Goal: Task Accomplishment & Management: Complete application form

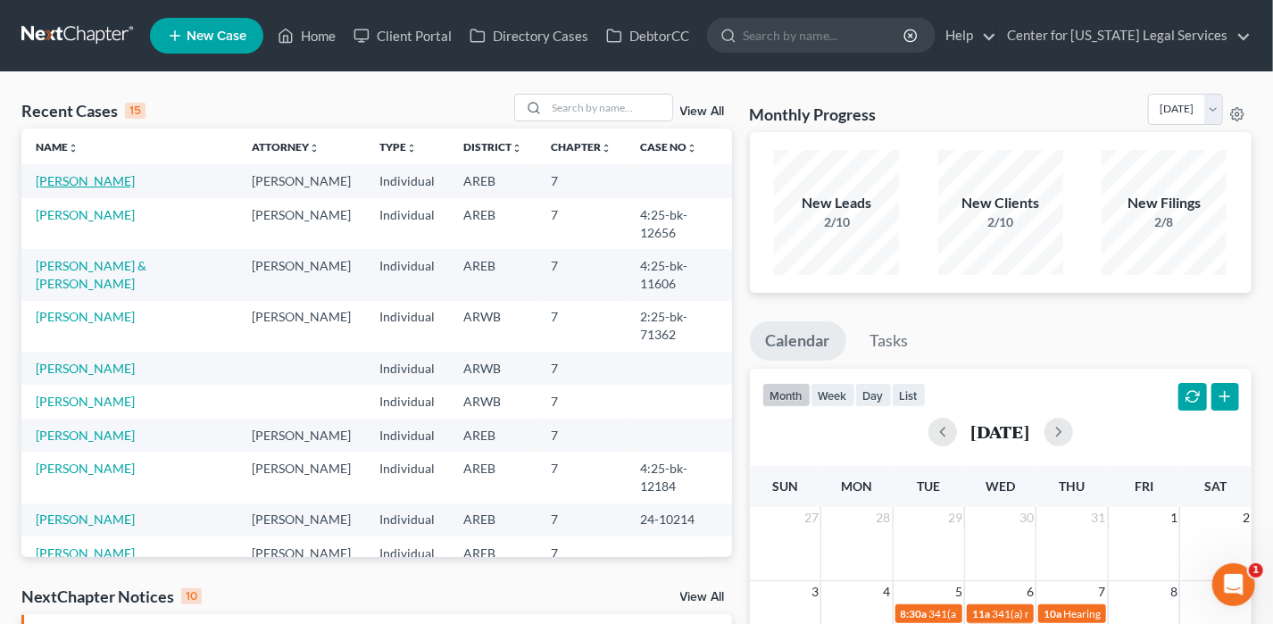
click at [69, 180] on link "[PERSON_NAME]" at bounding box center [85, 180] width 99 height 15
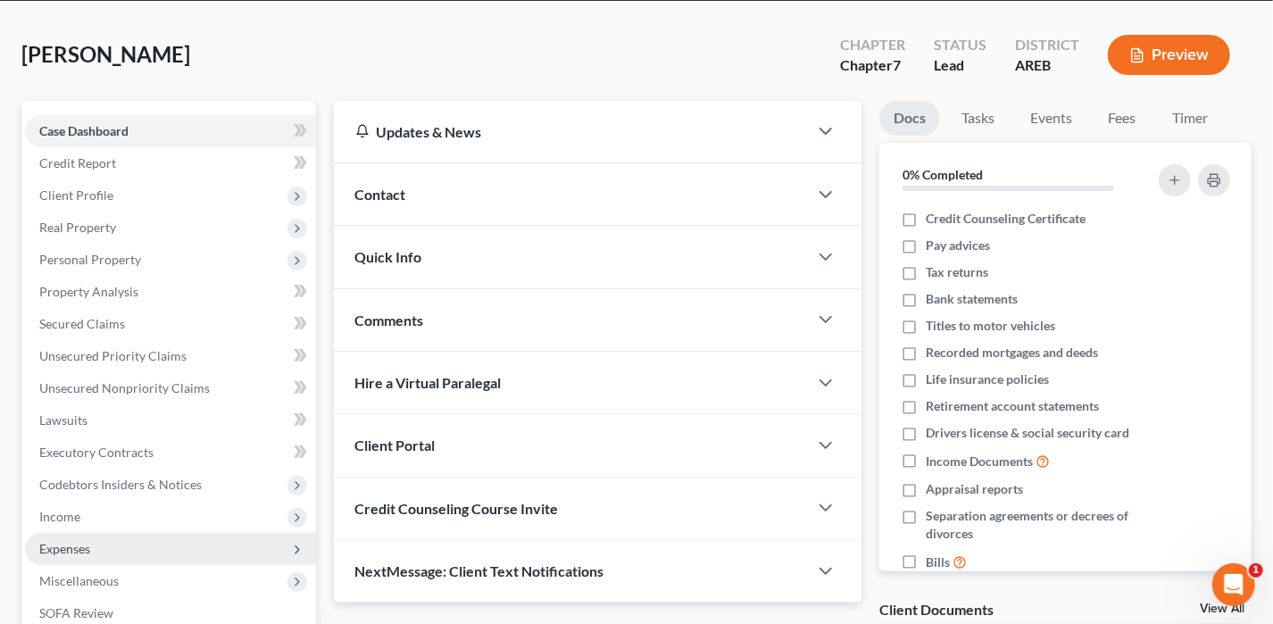
scroll to position [321, 0]
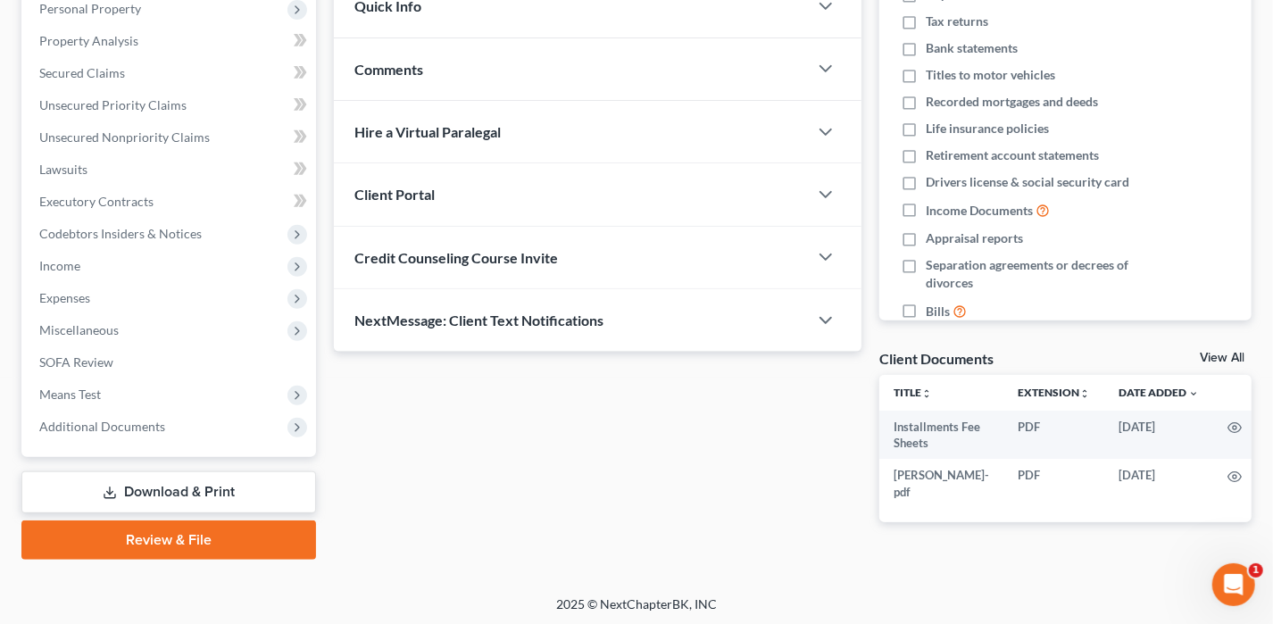
click at [169, 526] on link "Review & File" at bounding box center [168, 539] width 294 height 39
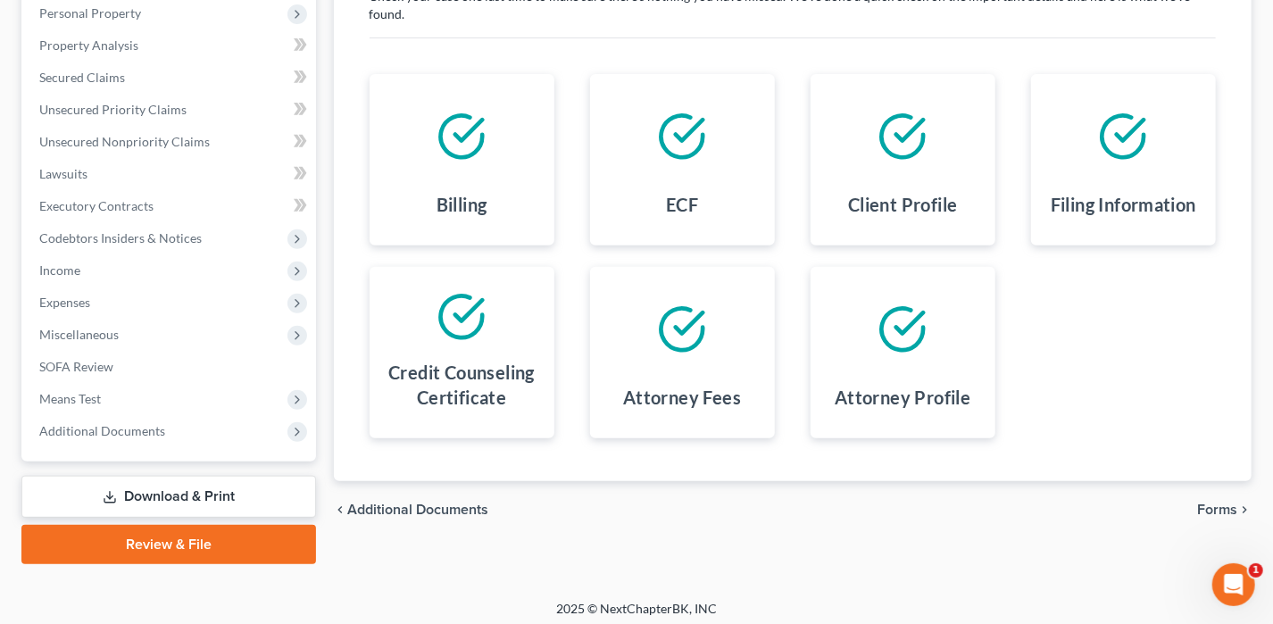
scroll to position [321, 0]
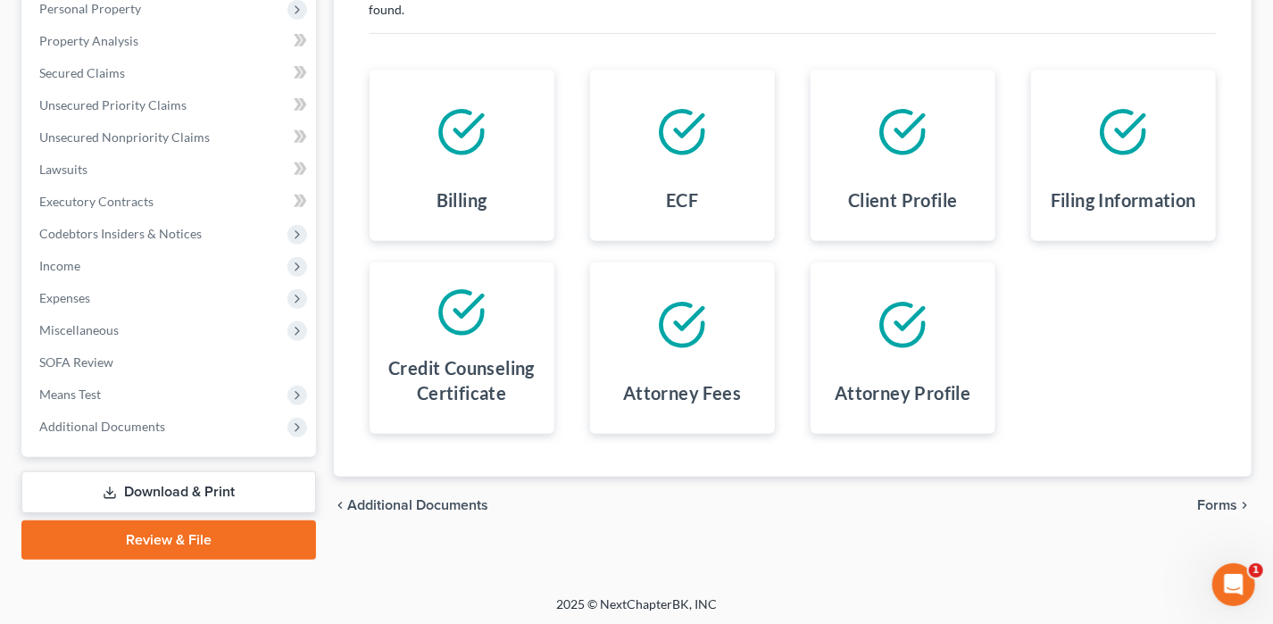
click at [1201, 498] on span "Forms" at bounding box center [1217, 505] width 40 height 14
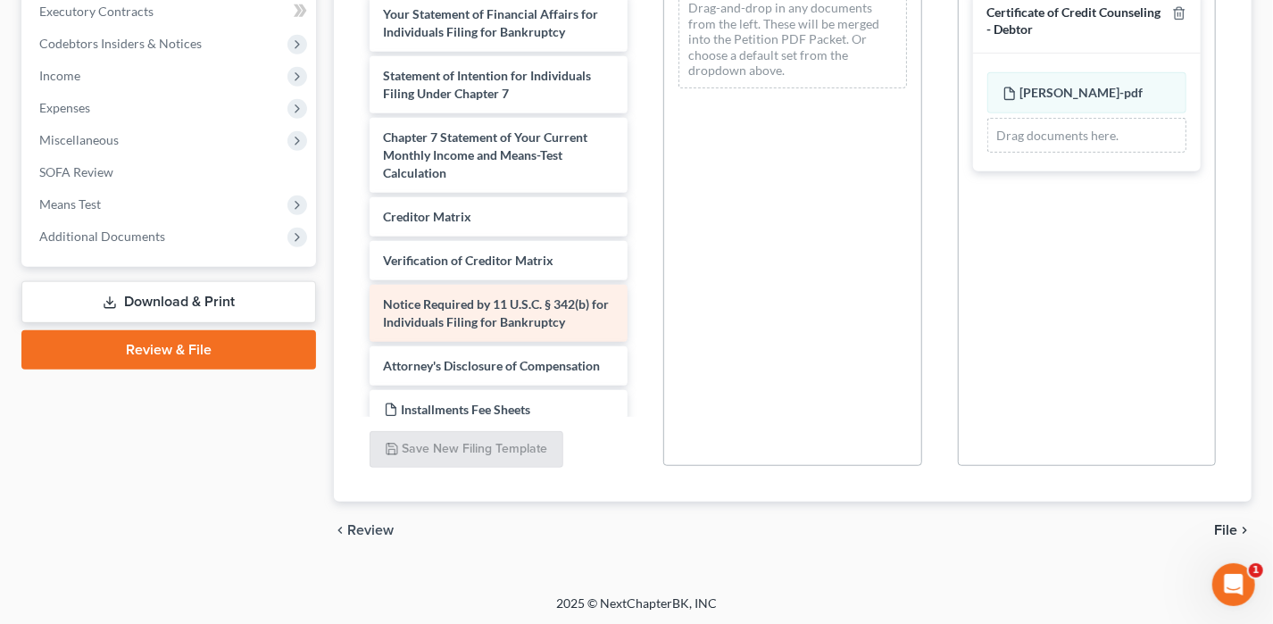
scroll to position [557, 0]
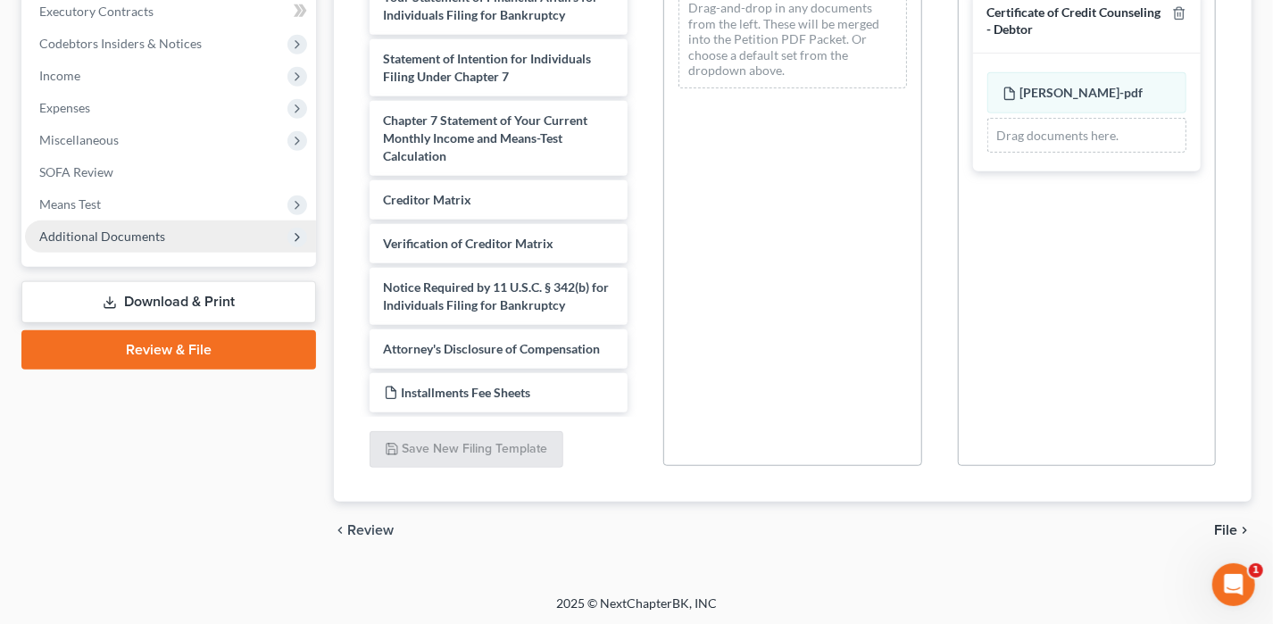
click at [180, 233] on span "Additional Documents" at bounding box center [170, 236] width 291 height 32
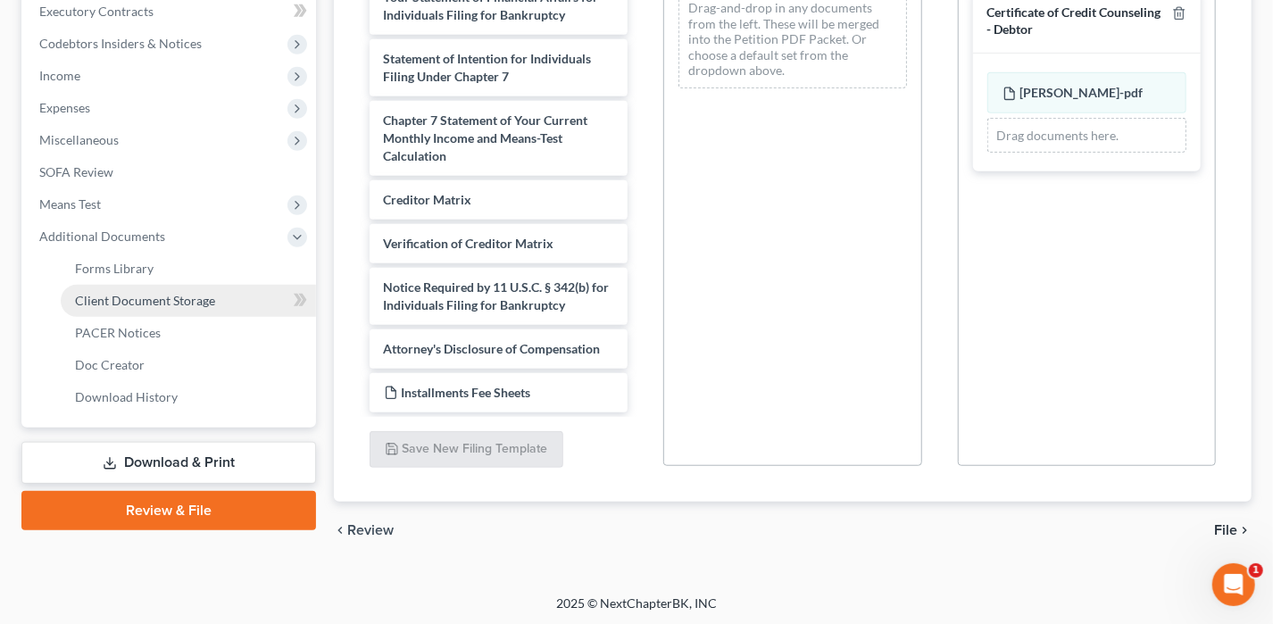
click at [161, 293] on span "Client Document Storage" at bounding box center [145, 300] width 140 height 15
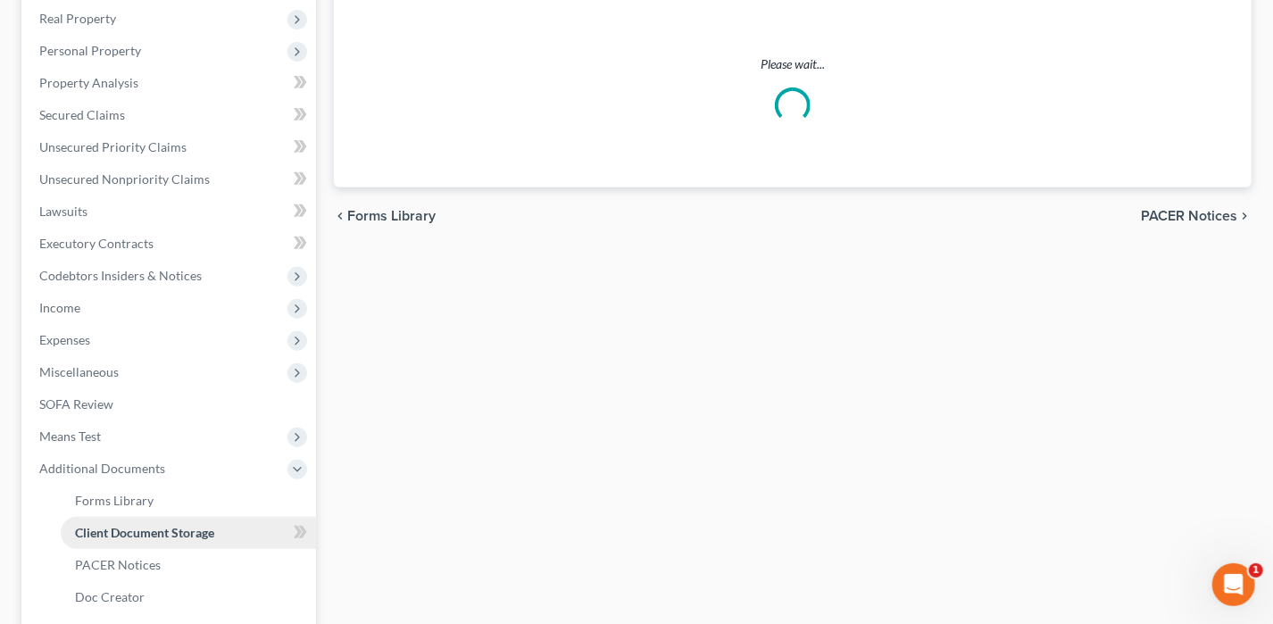
select select "0"
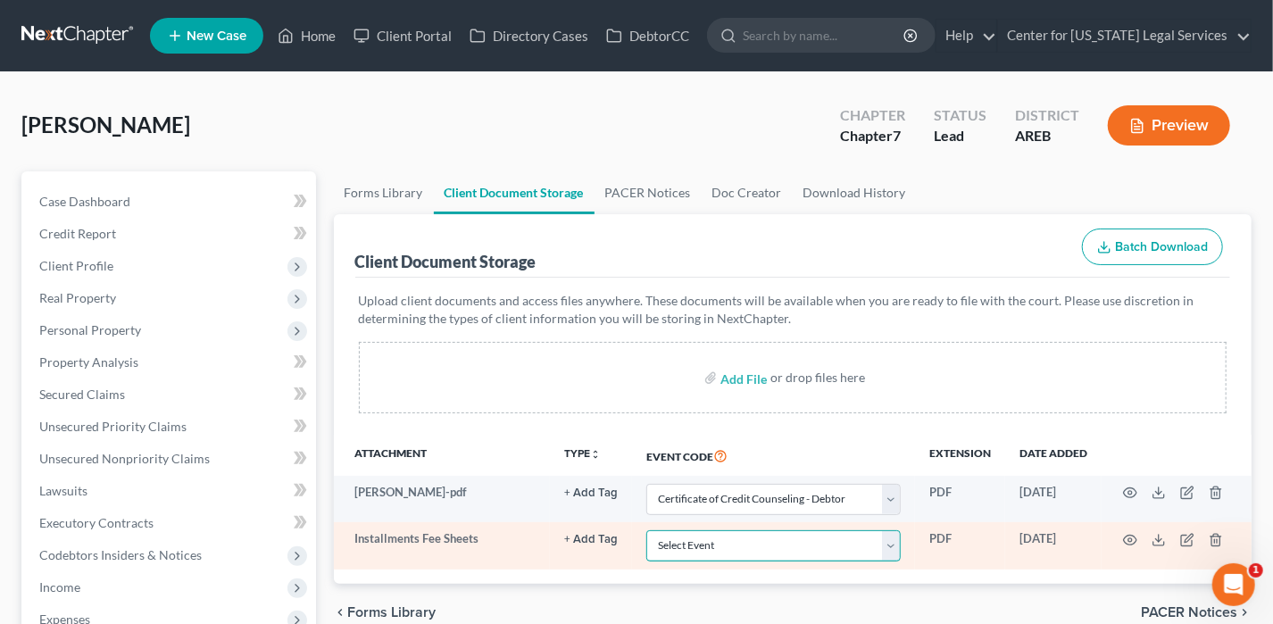
click at [720, 543] on select "Select Event Certificate of Credit Counseling - Debtor Certificate of Credit Co…" at bounding box center [773, 545] width 254 height 31
select select "4"
click at [646, 530] on select "Select Event Certificate of Credit Counseling - Debtor Certificate of Credit Co…" at bounding box center [773, 545] width 254 height 31
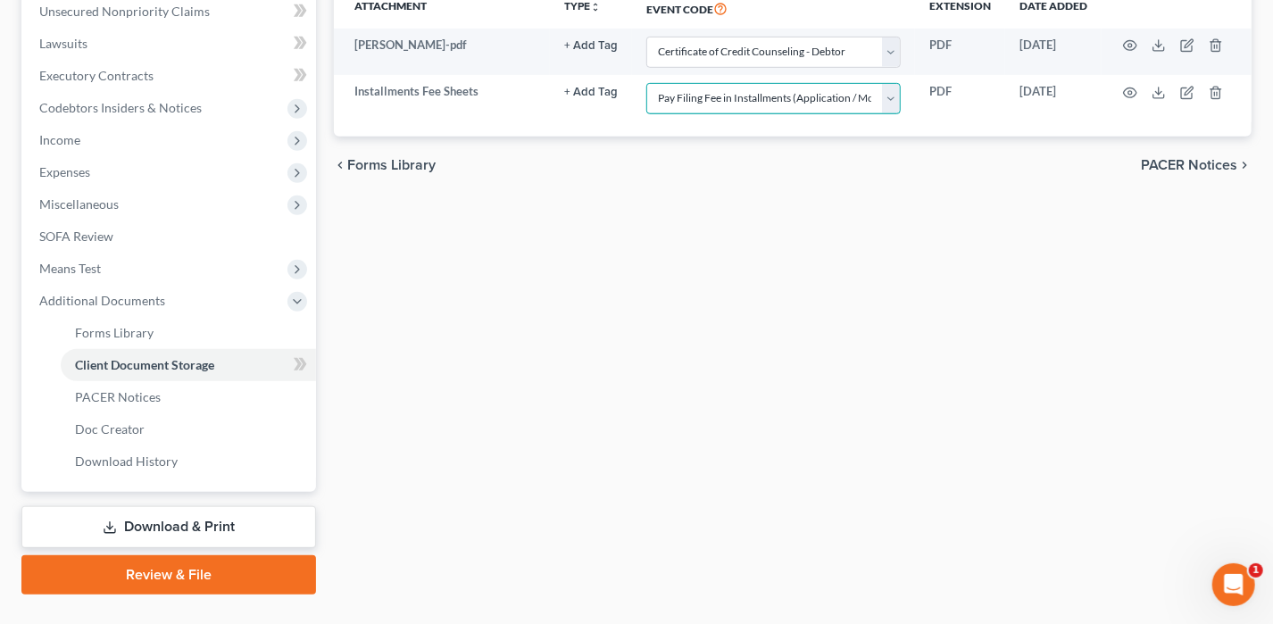
scroll to position [483, 0]
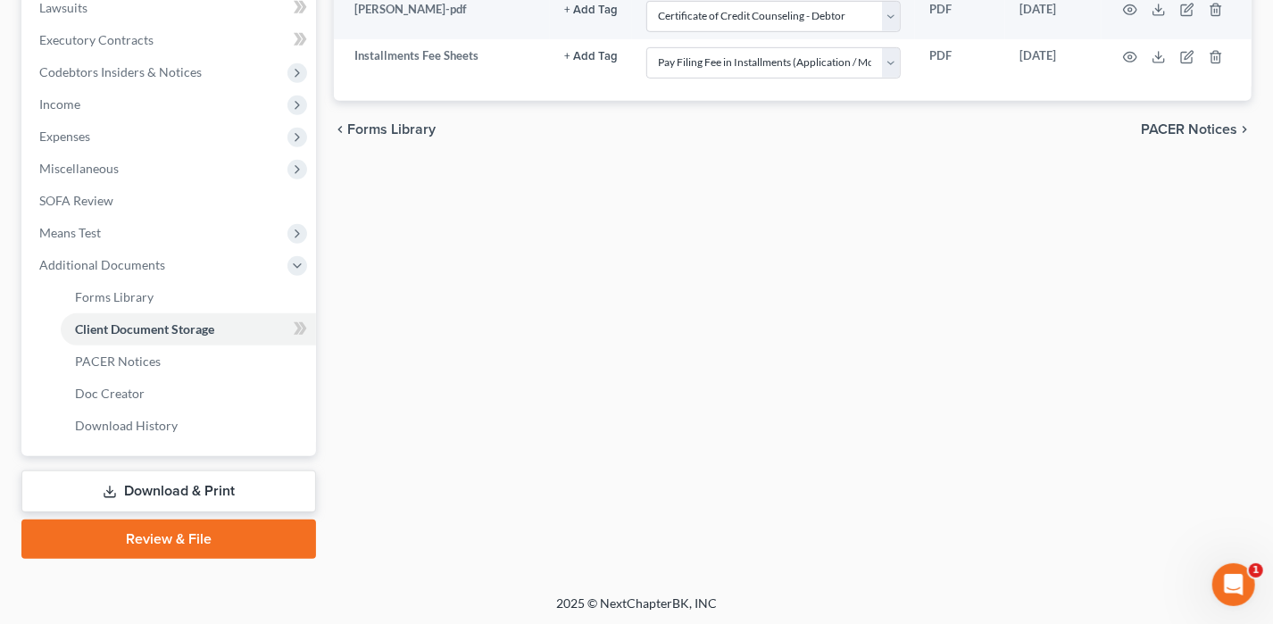
click at [265, 526] on link "Review & File" at bounding box center [168, 538] width 294 height 39
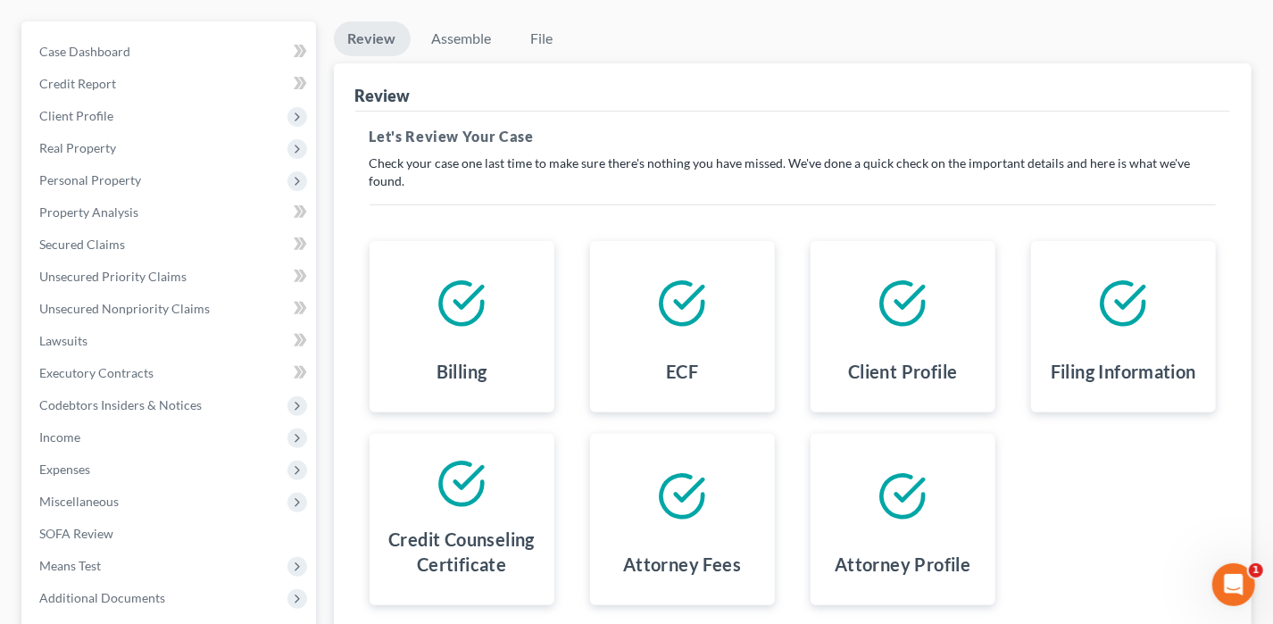
scroll to position [321, 0]
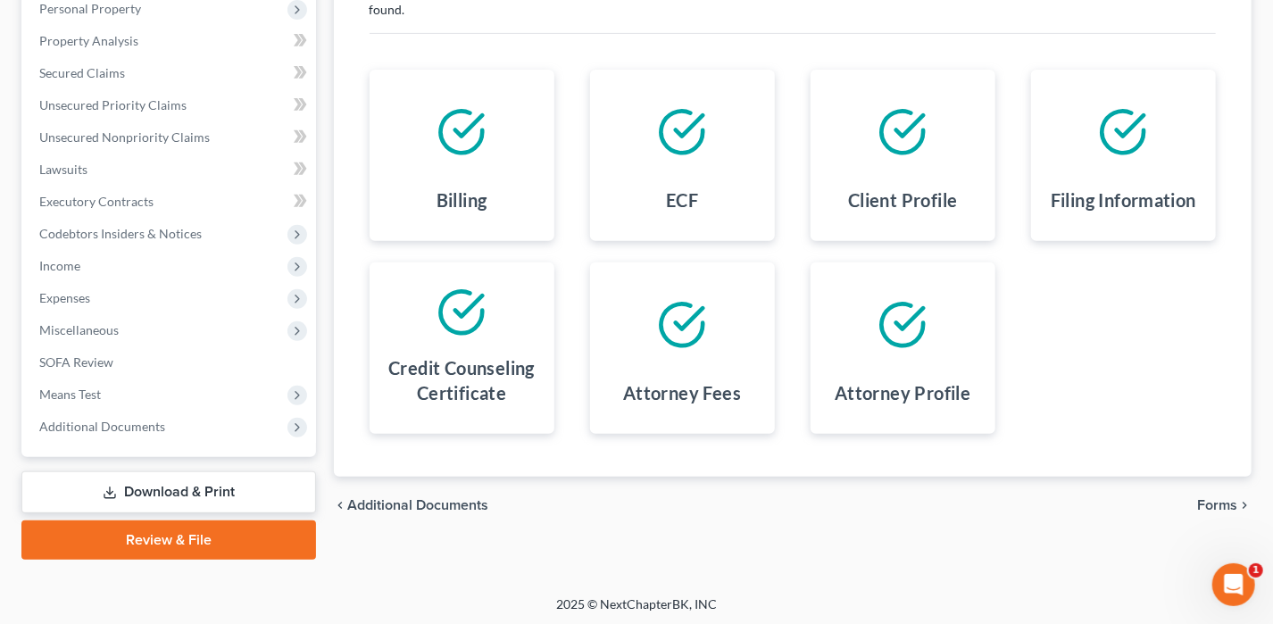
click at [1224, 498] on span "Forms" at bounding box center [1217, 505] width 40 height 14
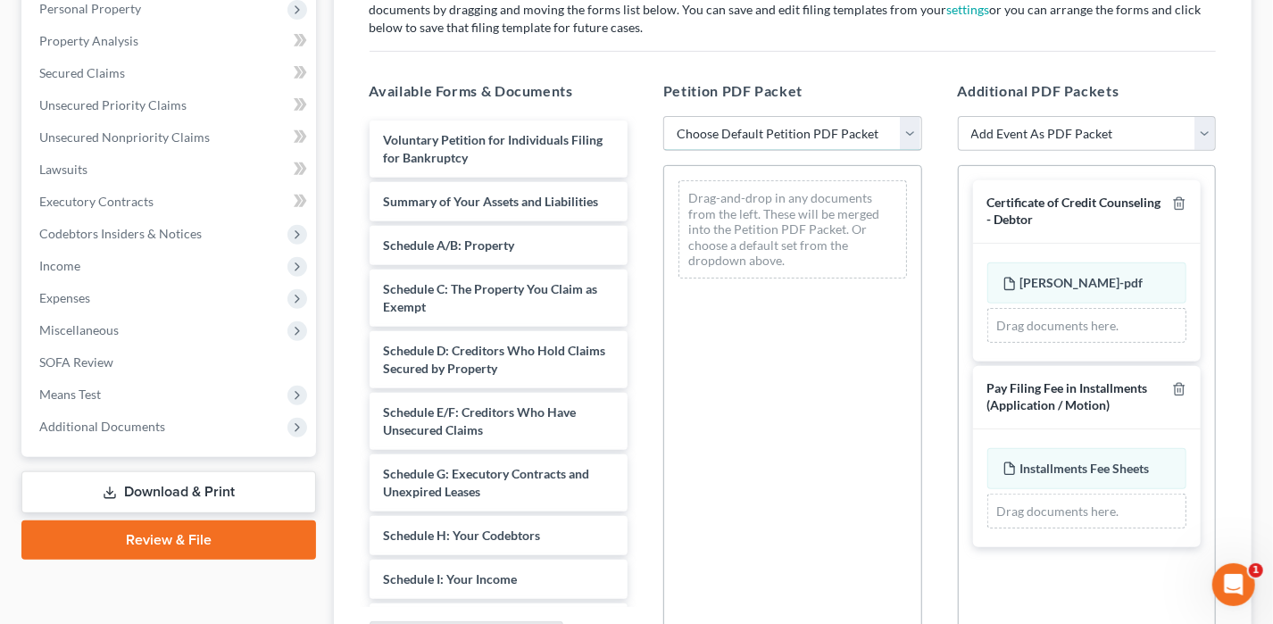
drag, startPoint x: 769, startPoint y: 138, endPoint x: 774, endPoint y: 146, distance: 9.2
click at [773, 145] on select "Choose Default Petition PDF Packet Complete Bankruptcy Petition (all forms and …" at bounding box center [792, 134] width 259 height 36
select select "0"
click at [663, 116] on select "Choose Default Petition PDF Packet Complete Bankruptcy Petition (all forms and …" at bounding box center [792, 134] width 259 height 36
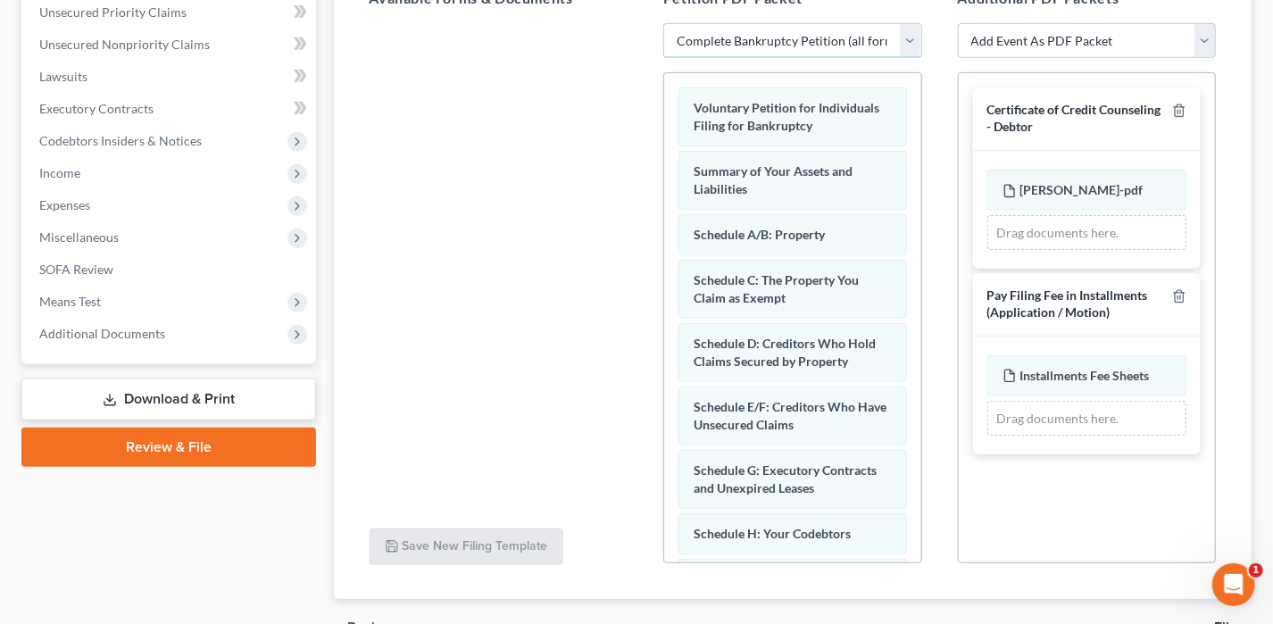
scroll to position [511, 0]
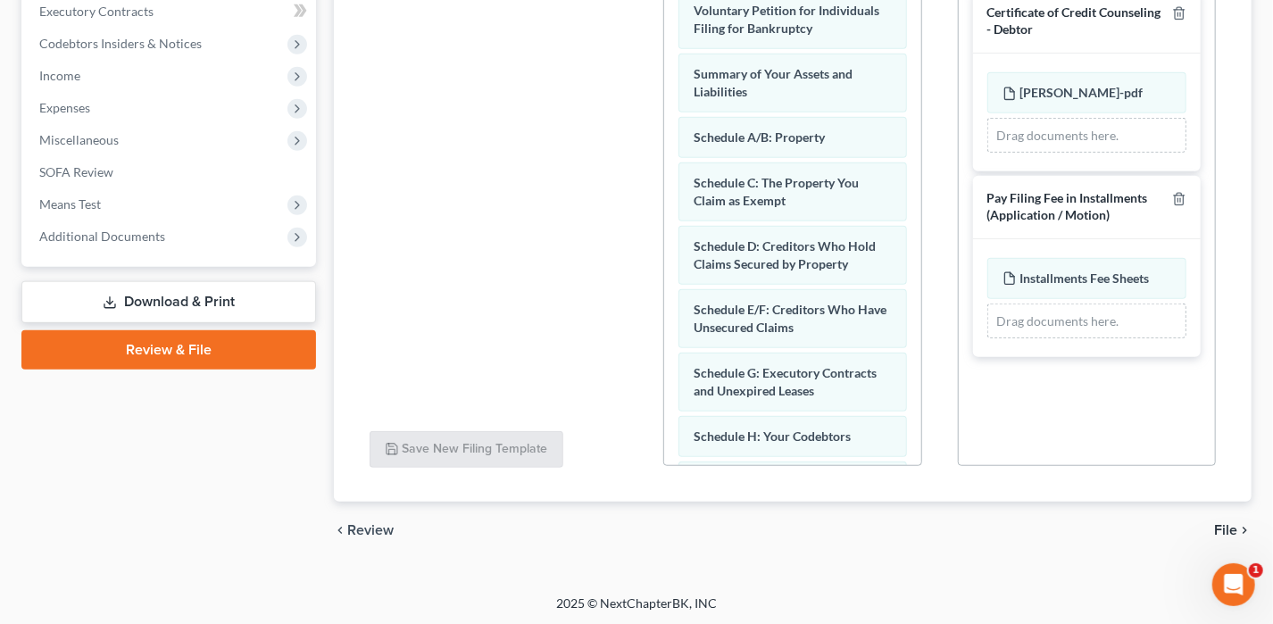
click at [1223, 523] on span "File" at bounding box center [1225, 530] width 23 height 14
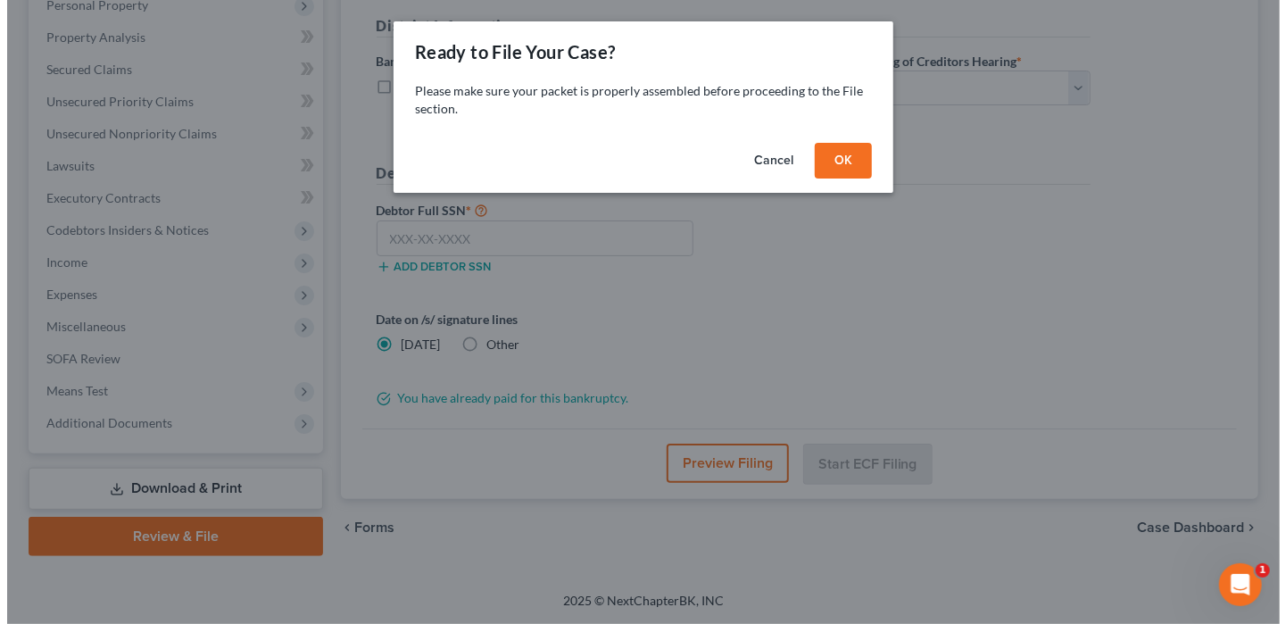
scroll to position [321, 0]
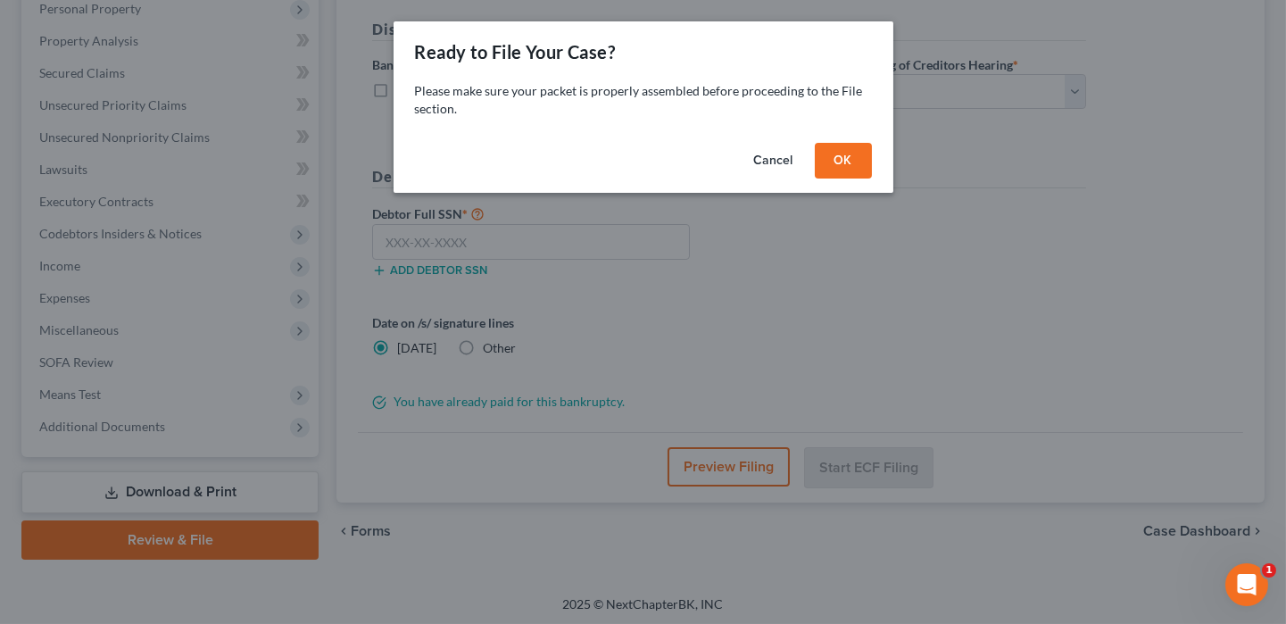
click at [851, 160] on button "OK" at bounding box center [843, 161] width 57 height 36
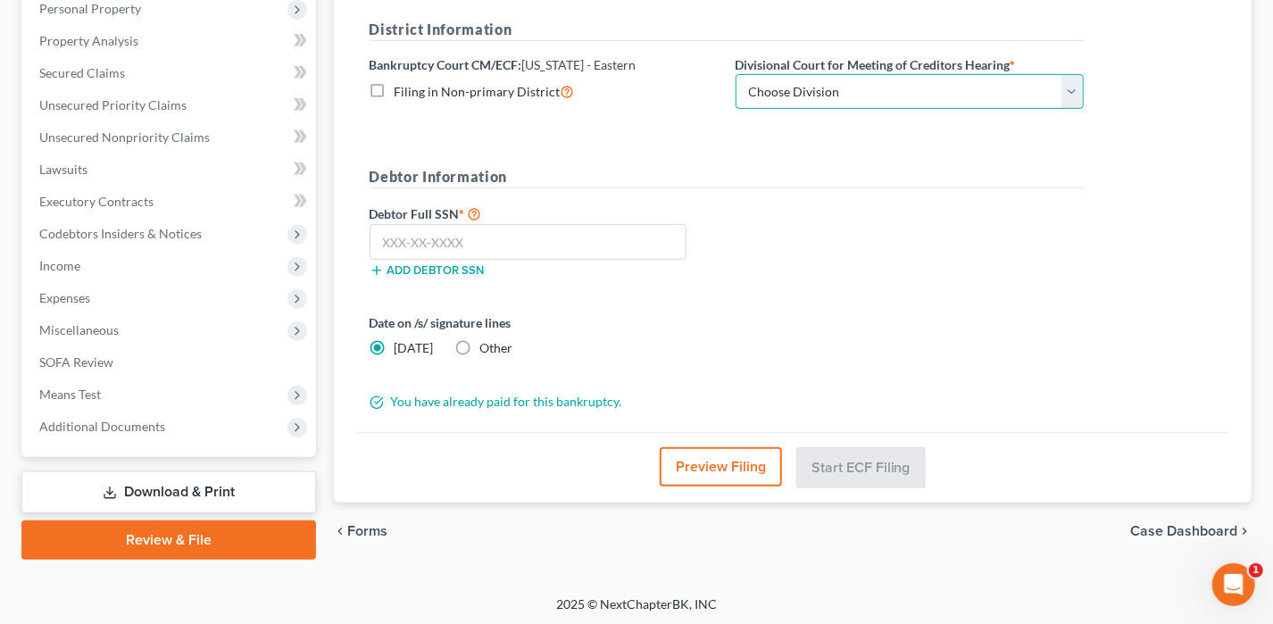
click at [858, 79] on select "Choose Division Delta Division Northern Division Central Division" at bounding box center [909, 92] width 348 height 36
select select "2"
click at [735, 74] on select "Choose Division Delta Division Northern Division Central Division" at bounding box center [909, 92] width 348 height 36
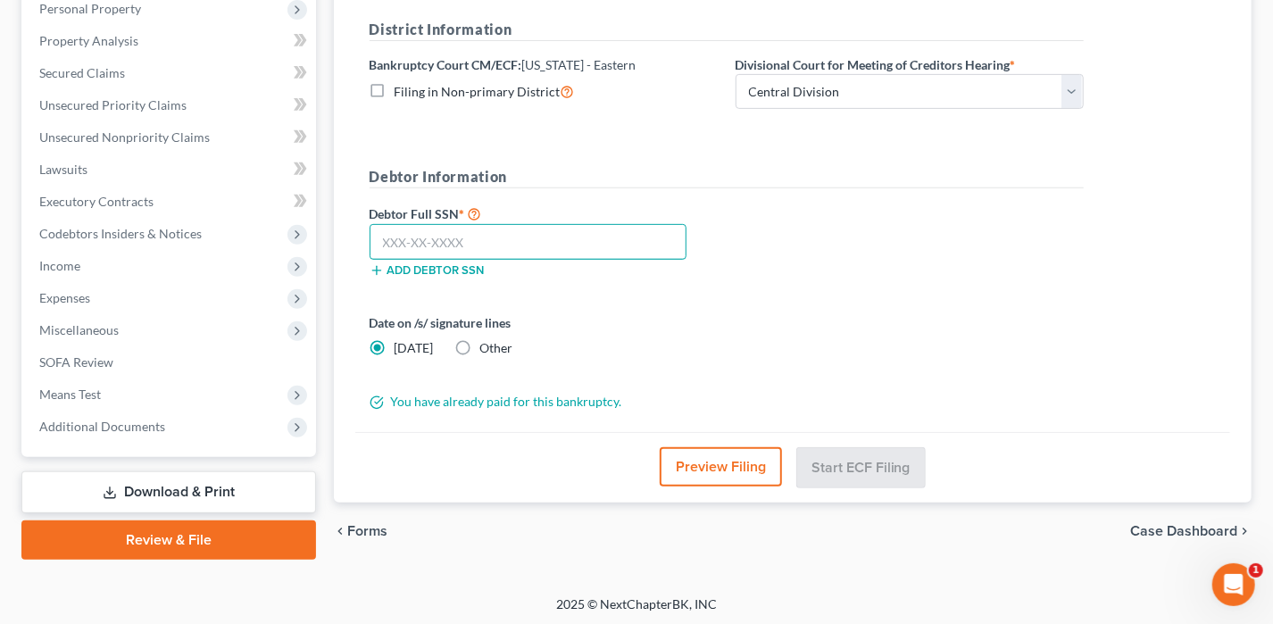
click at [485, 244] on input "text" at bounding box center [528, 242] width 318 height 36
click at [510, 230] on input "text" at bounding box center [528, 242] width 318 height 36
type input "431-61-5545"
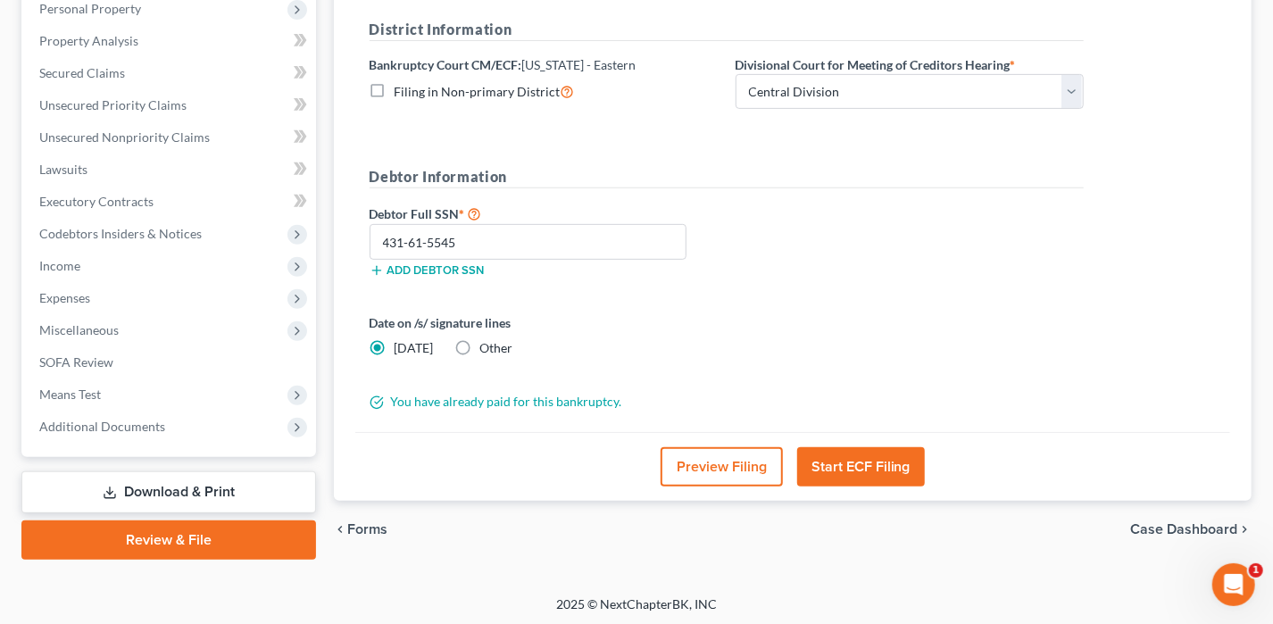
click at [824, 452] on button "Start ECF Filing" at bounding box center [861, 466] width 128 height 39
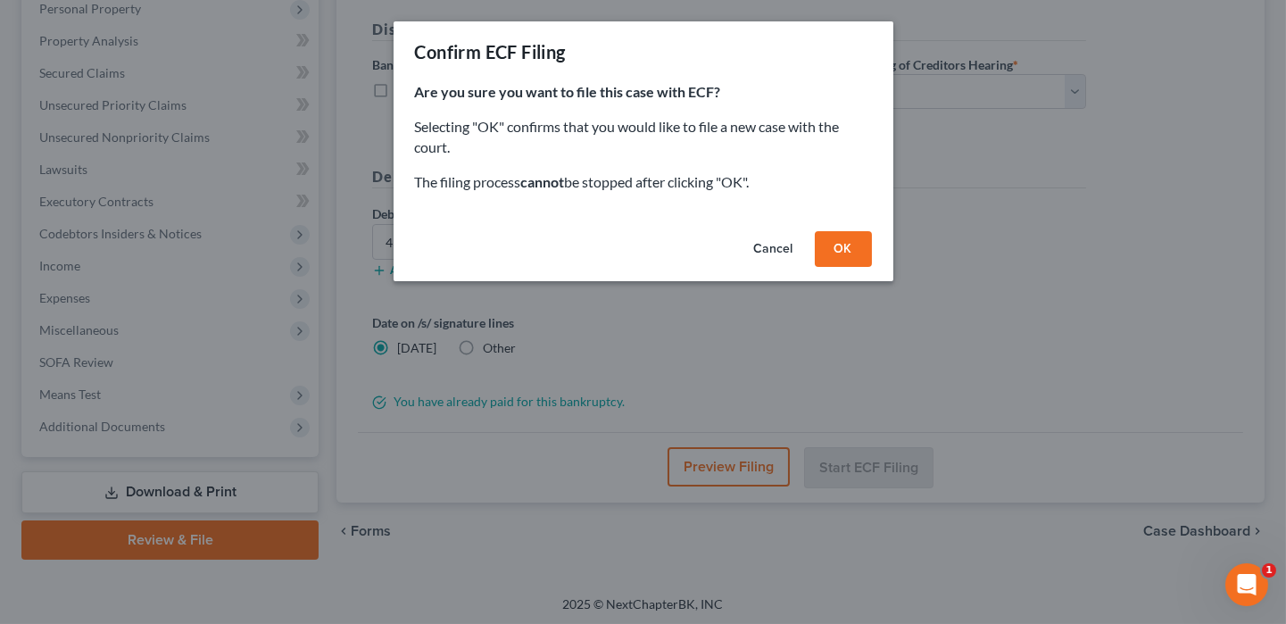
click at [850, 236] on button "OK" at bounding box center [843, 249] width 57 height 36
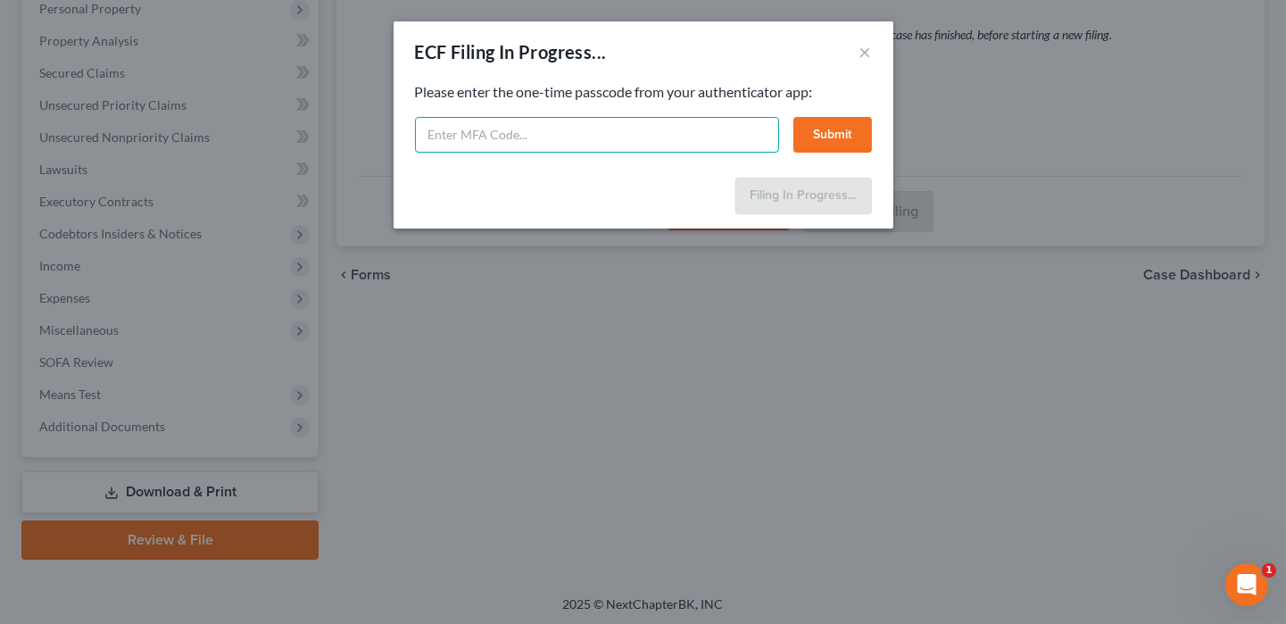
click at [460, 128] on input "text" at bounding box center [597, 135] width 364 height 36
type input "207425"
click at [864, 143] on button "Submit" at bounding box center [832, 135] width 79 height 36
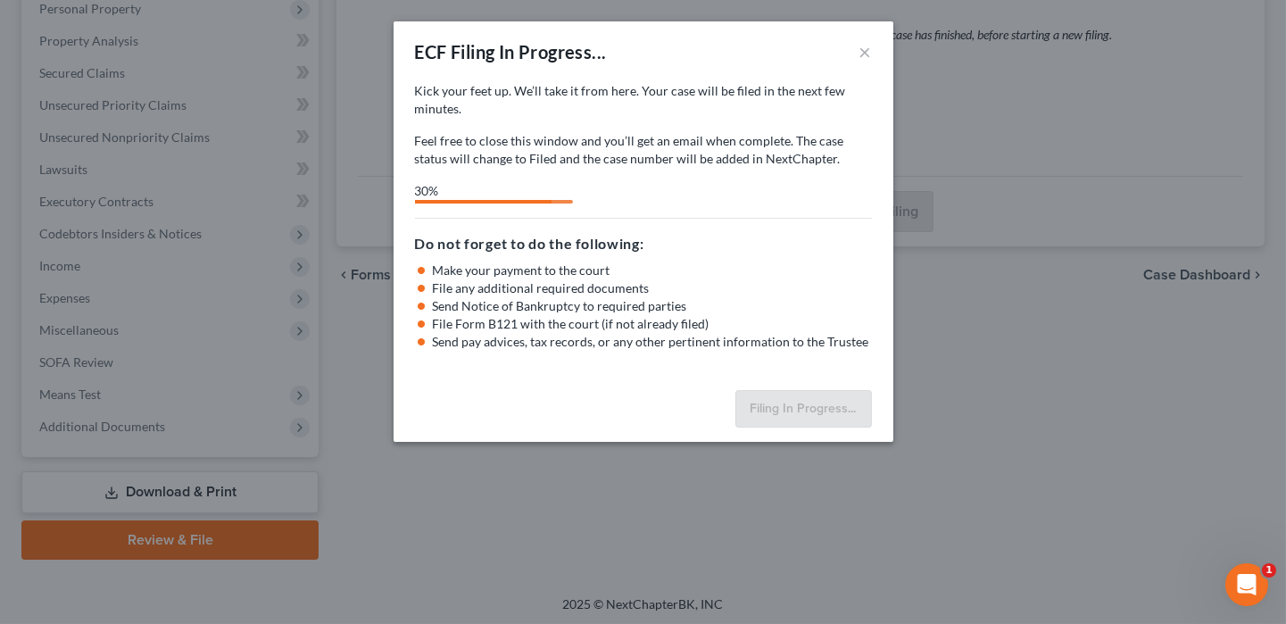
select select "2"
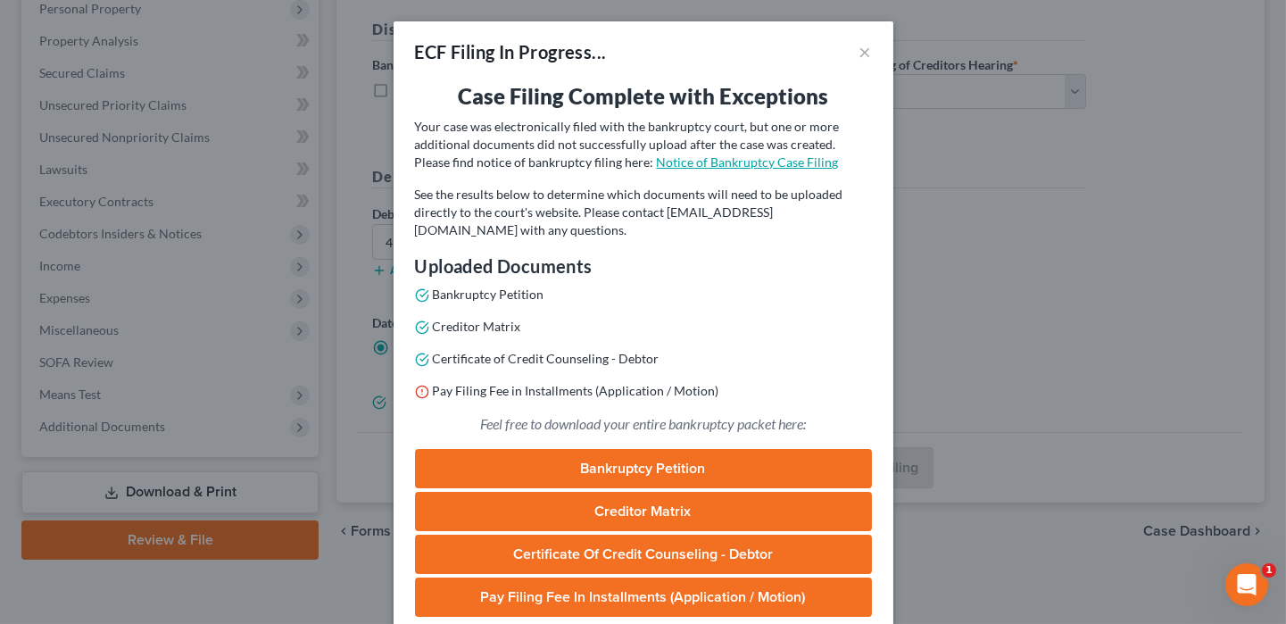
click at [759, 164] on link "Notice of Bankruptcy Case Filing" at bounding box center [748, 161] width 182 height 15
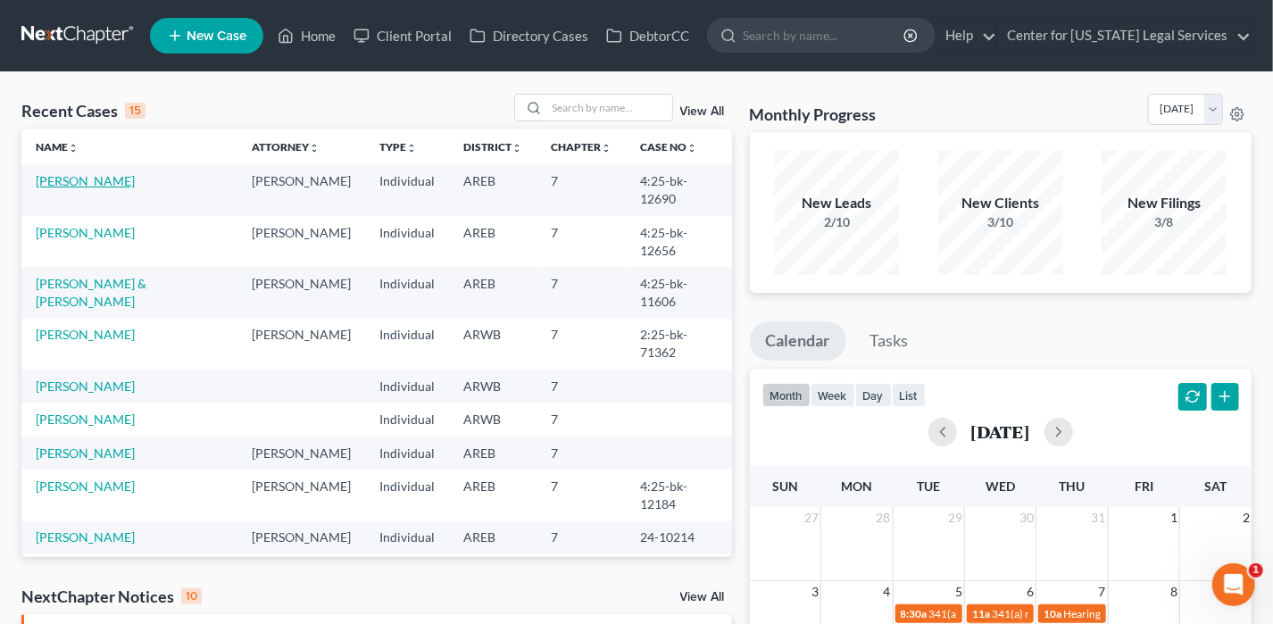
click at [88, 175] on link "[PERSON_NAME]" at bounding box center [85, 180] width 99 height 15
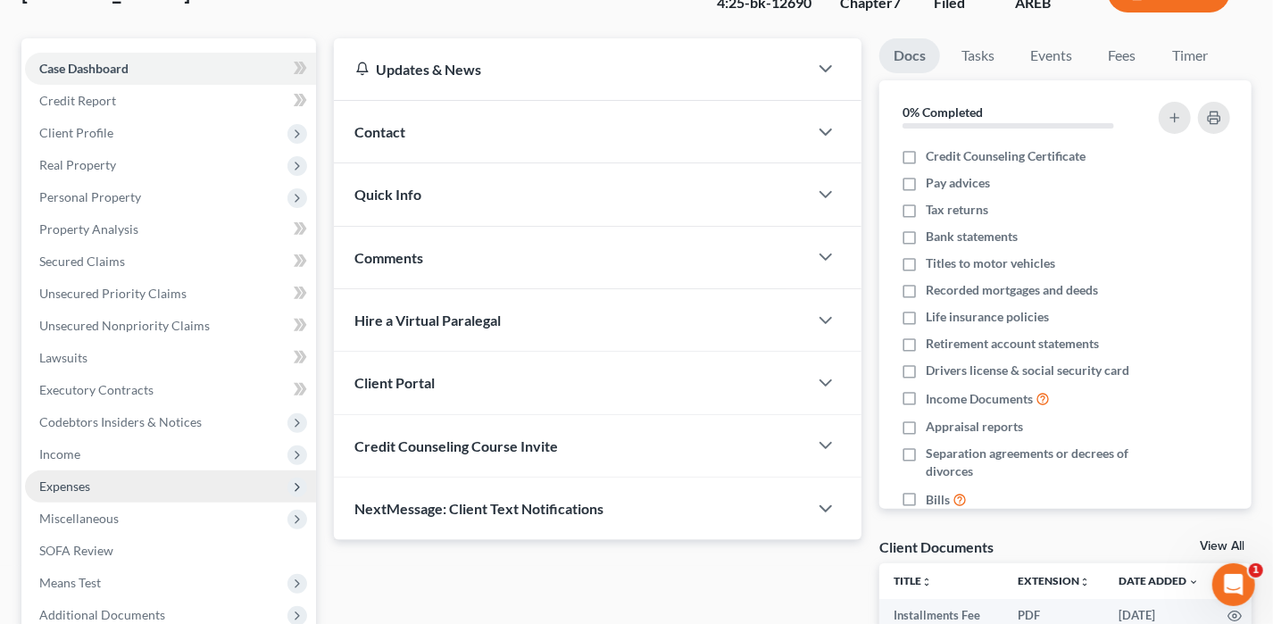
scroll to position [321, 0]
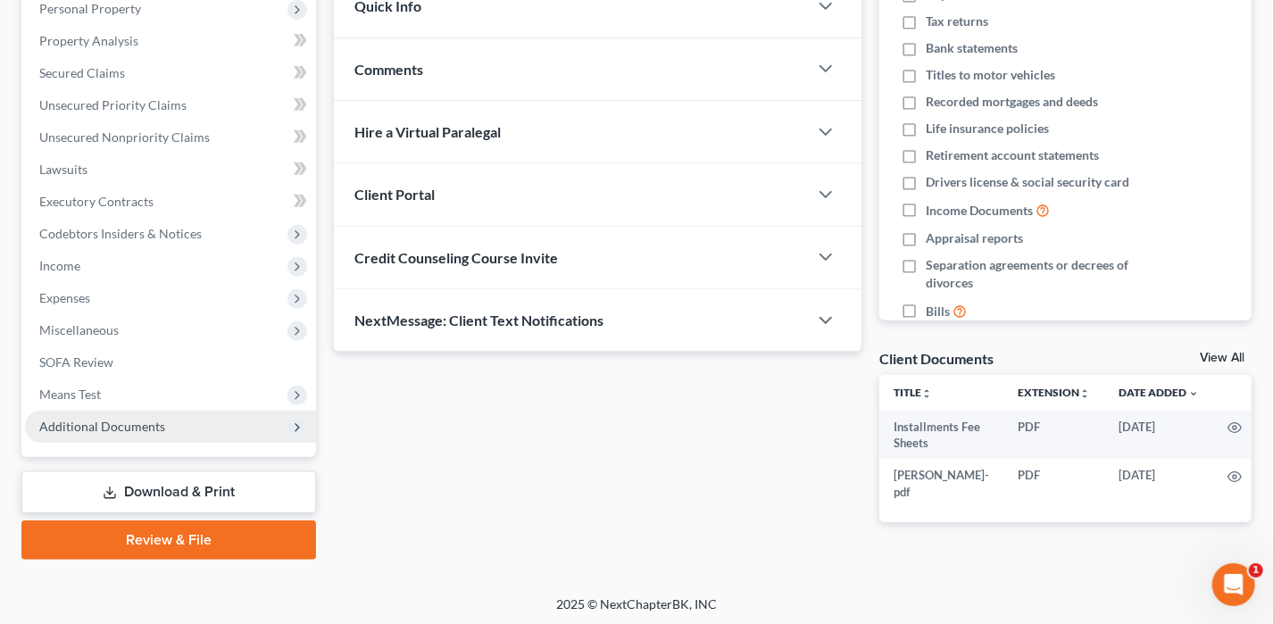
click at [154, 428] on span "Additional Documents" at bounding box center [102, 426] width 126 height 15
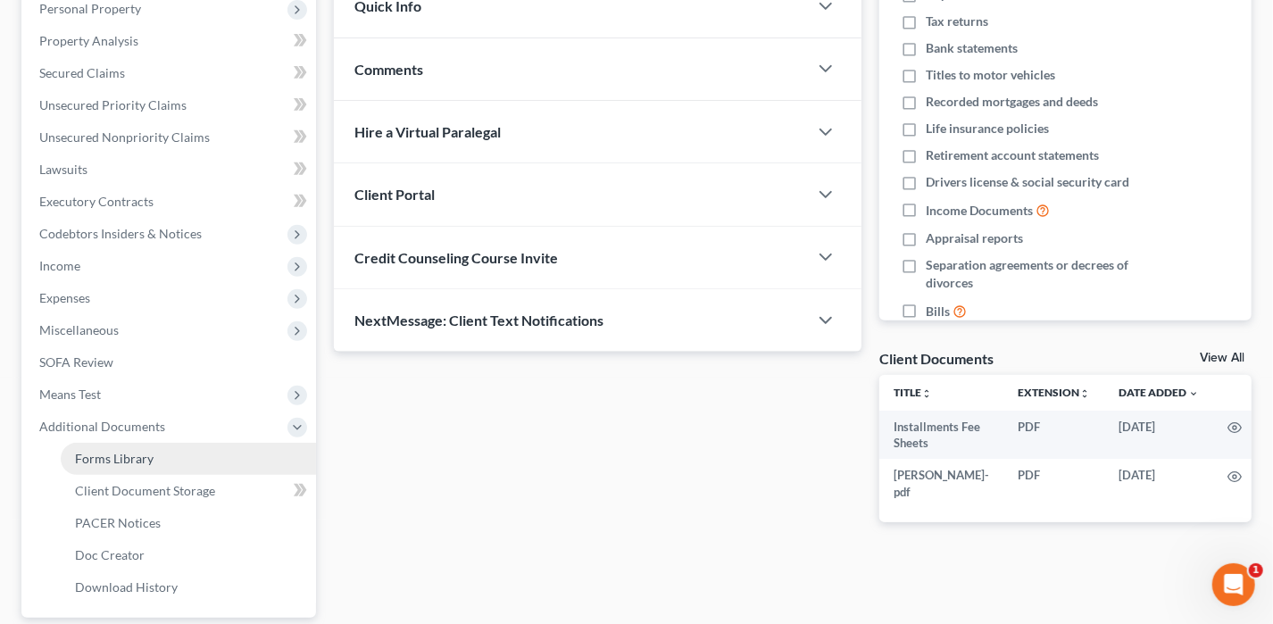
click at [156, 457] on link "Forms Library" at bounding box center [188, 459] width 255 height 32
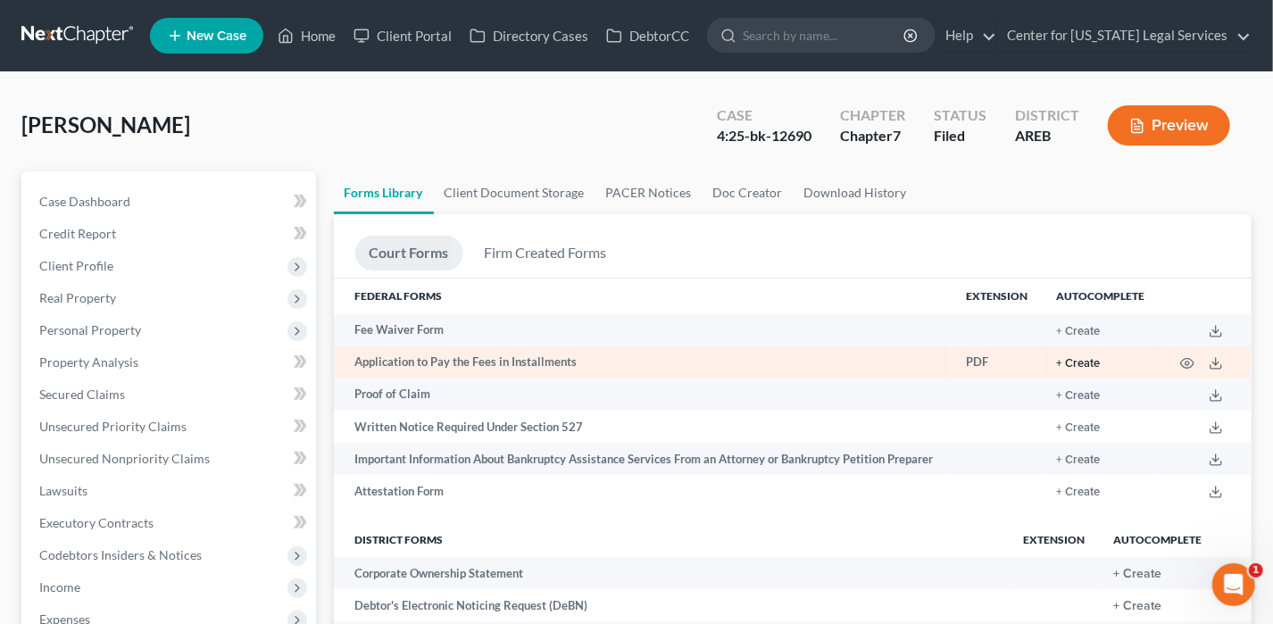
click at [1071, 359] on button "+ Create" at bounding box center [1078, 364] width 44 height 12
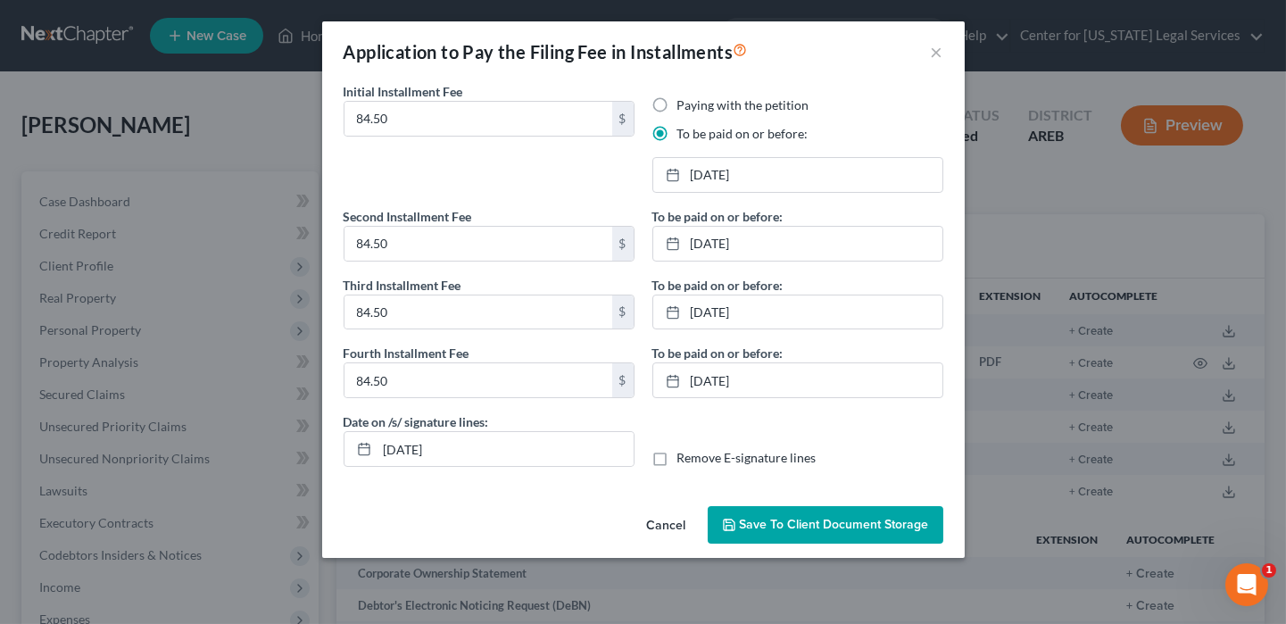
click at [829, 528] on button "Save to Client Document Storage" at bounding box center [826, 524] width 236 height 37
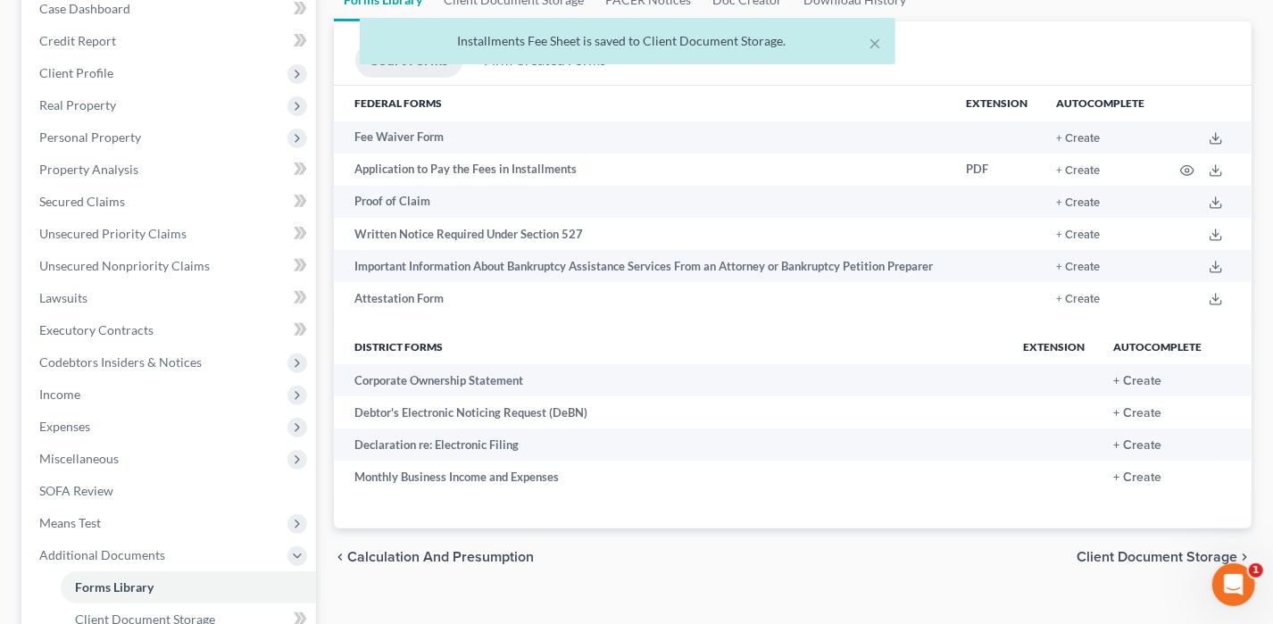
scroll to position [483, 0]
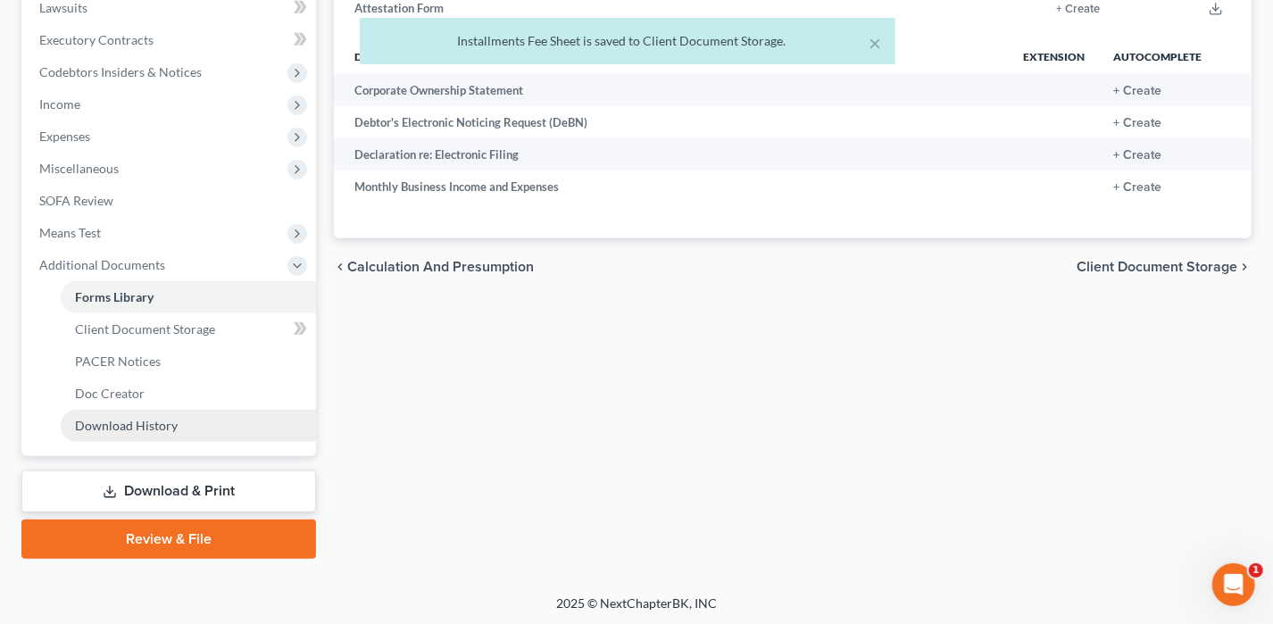
click at [169, 418] on span "Download History" at bounding box center [126, 425] width 103 height 15
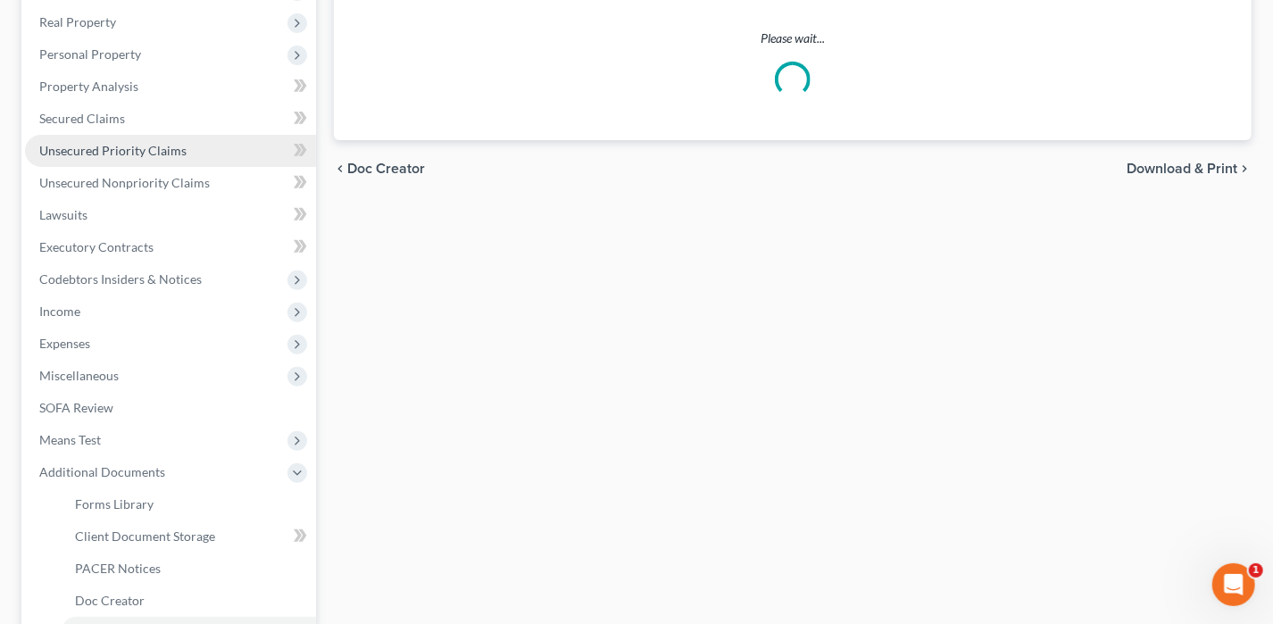
scroll to position [446, 0]
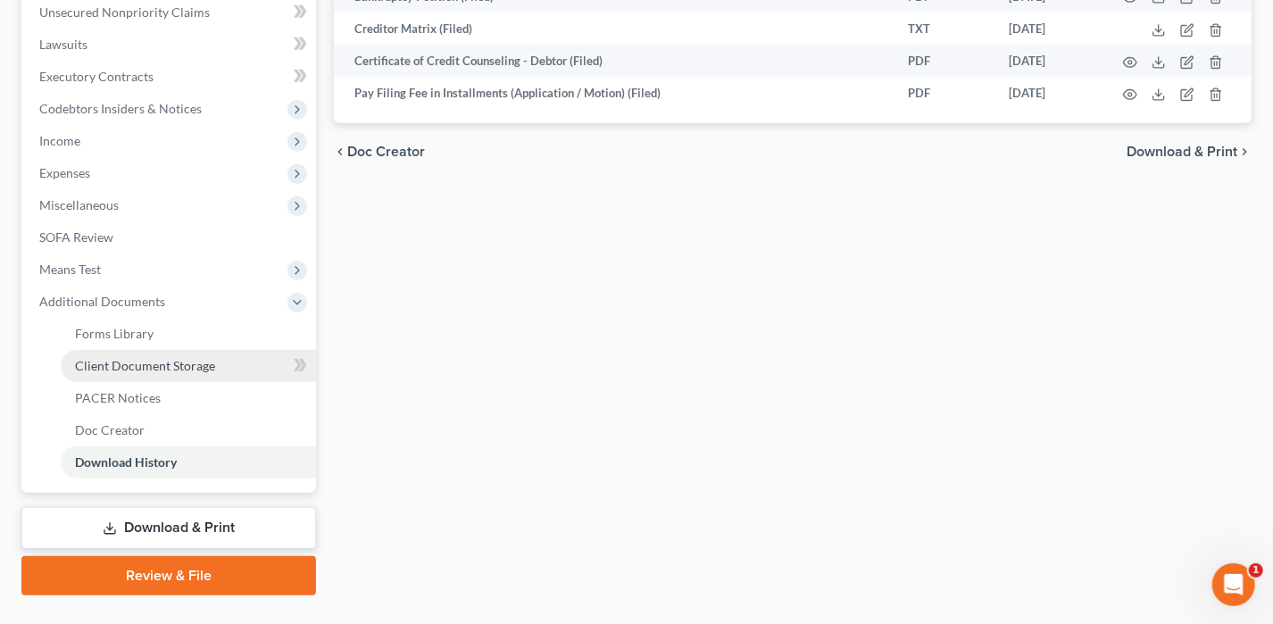
click at [159, 360] on span "Client Document Storage" at bounding box center [145, 365] width 140 height 15
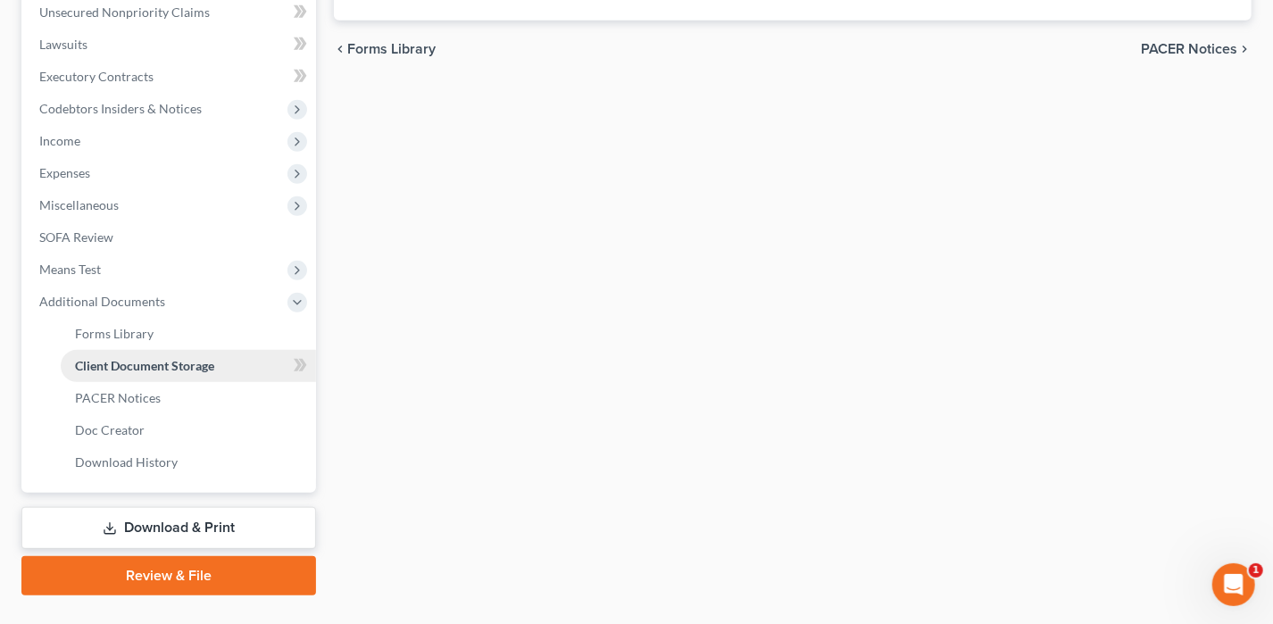
scroll to position [375, 0]
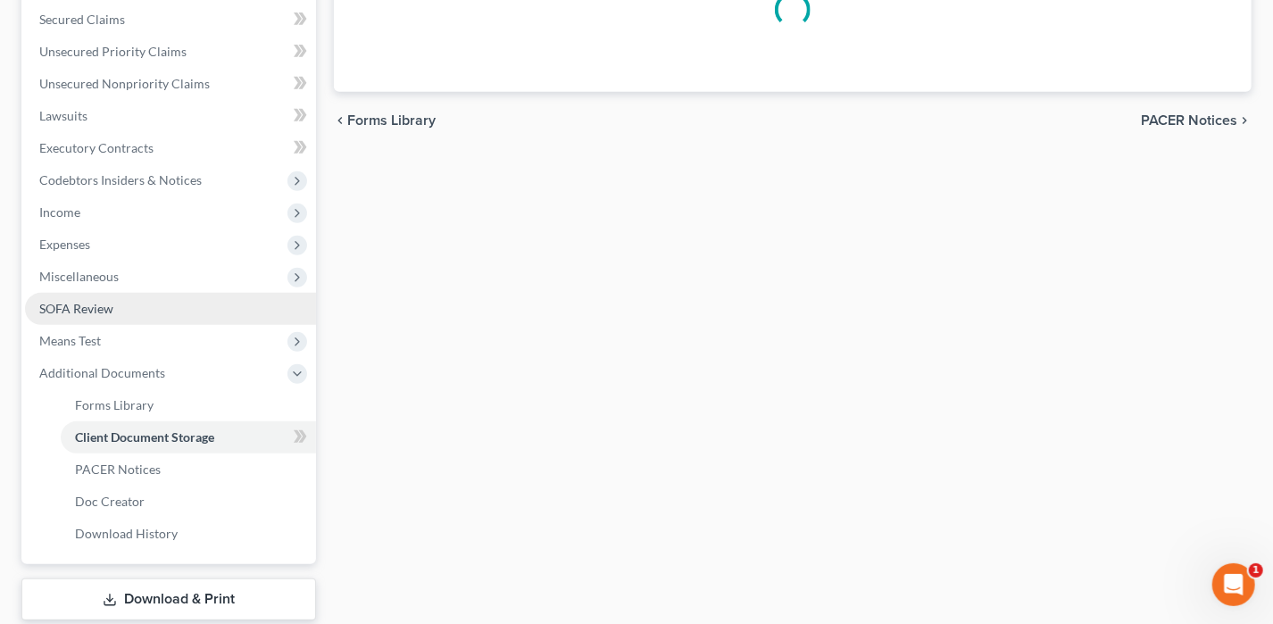
select select "0"
select select "4"
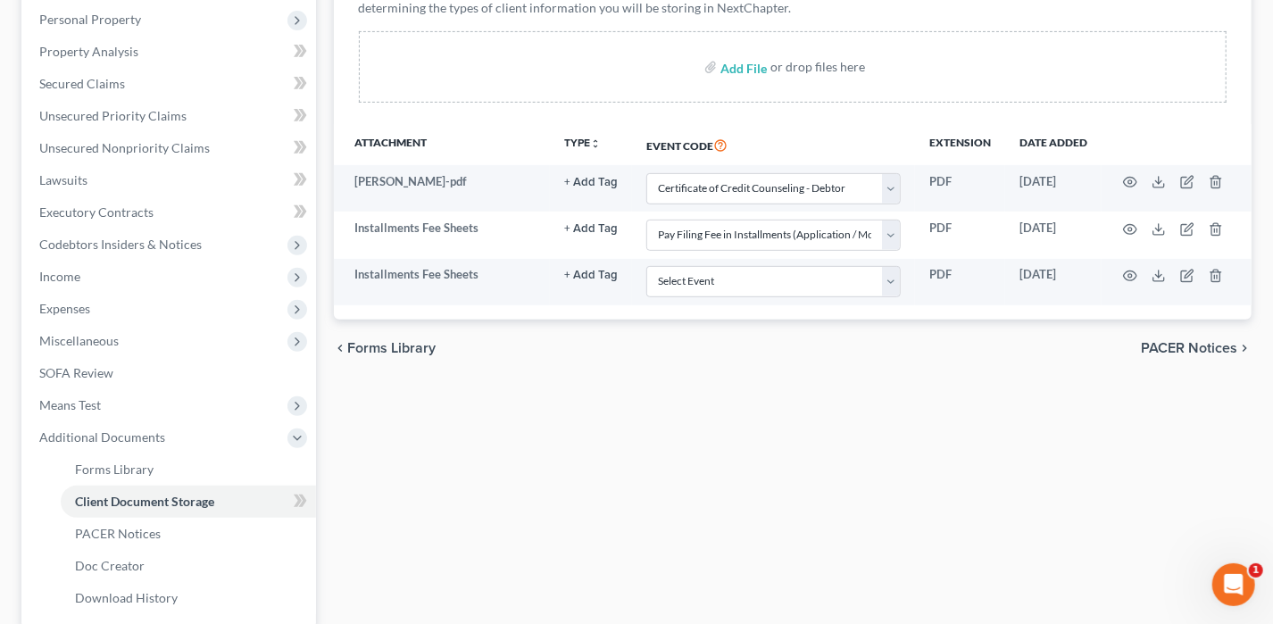
scroll to position [357, 0]
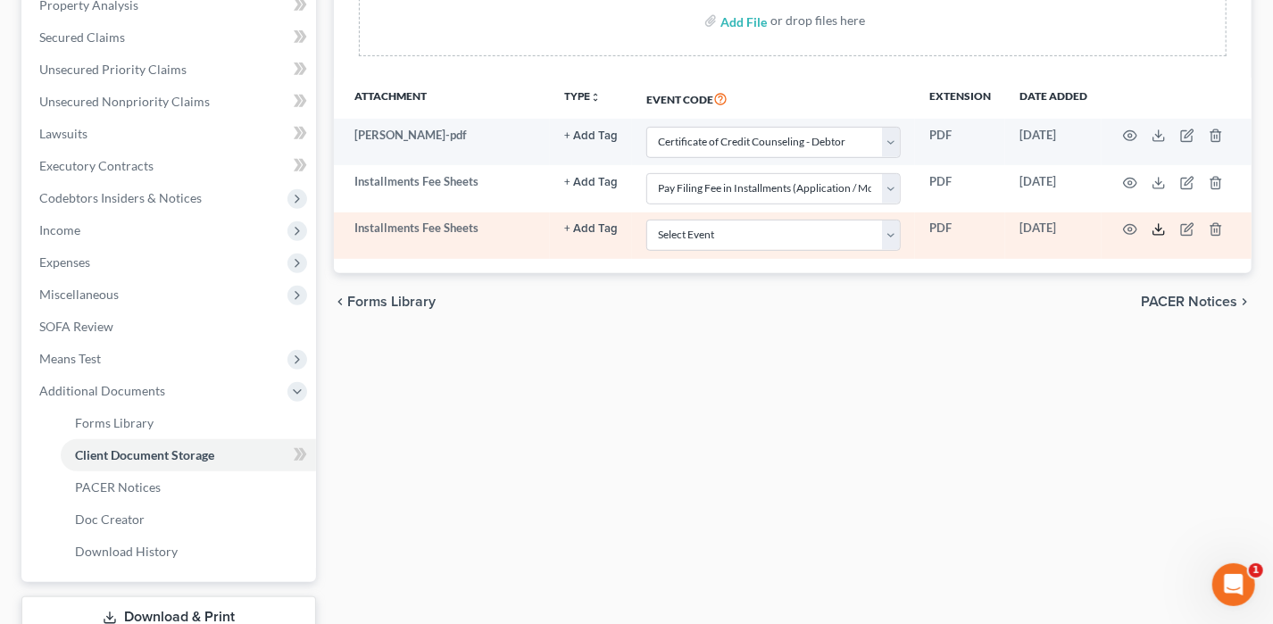
click at [1156, 228] on polyline at bounding box center [1159, 229] width 6 height 3
